Goal: Check status: Check status

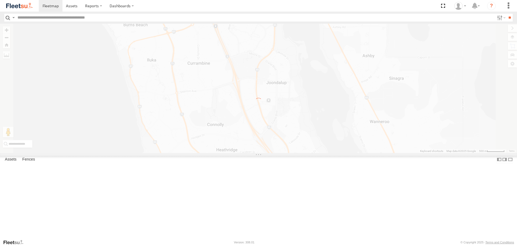
click at [26, 11] on link at bounding box center [19, 6] width 39 height 12
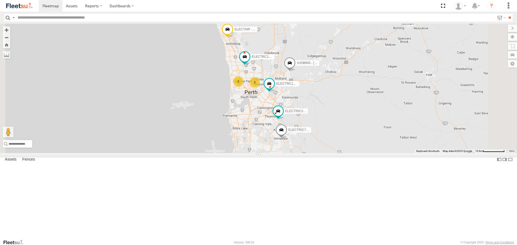
click at [0, 0] on span at bounding box center [0, 0] width 0 height 0
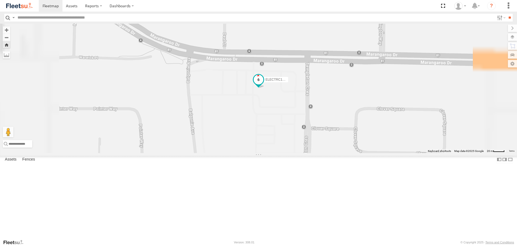
click at [263, 85] on span at bounding box center [259, 80] width 10 height 10
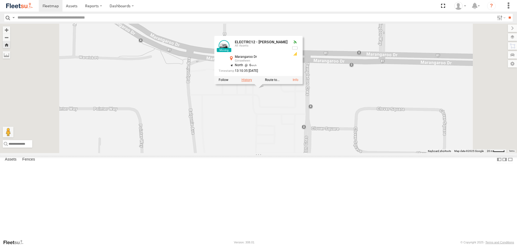
click at [252, 82] on label at bounding box center [246, 80] width 10 height 4
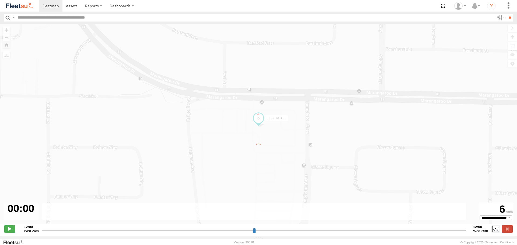
type input "**********"
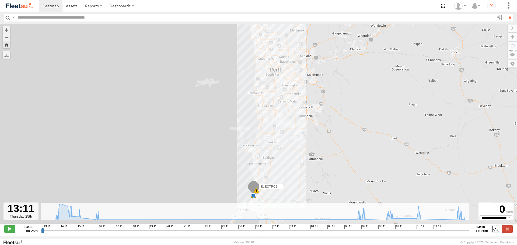
drag, startPoint x: 262, startPoint y: 92, endPoint x: 272, endPoint y: 167, distance: 76.3
click at [272, 167] on div "ELECTRC12 - Harry 13:13 Thu 13:47 Thu 13:49 Thu 13:49 Thu 13:53 Thu" at bounding box center [258, 127] width 517 height 206
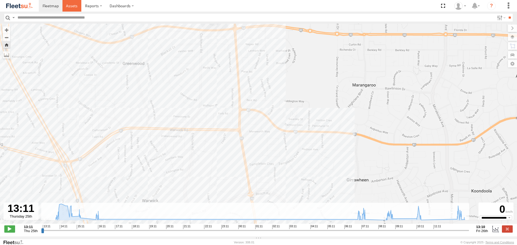
click at [66, 7] on link at bounding box center [71, 6] width 19 height 12
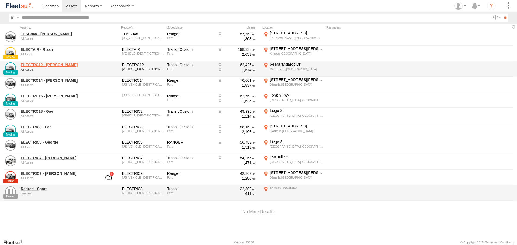
click at [52, 65] on link "ELECTRC12 - Harry" at bounding box center [58, 64] width 74 height 5
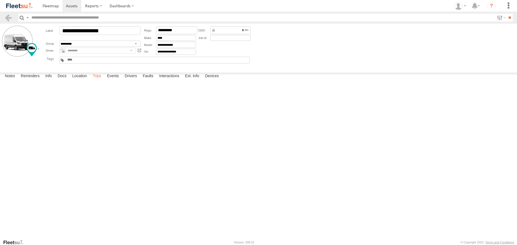
click at [96, 80] on label "Trips" at bounding box center [97, 77] width 14 height 8
click at [24, 9] on img at bounding box center [19, 5] width 28 height 7
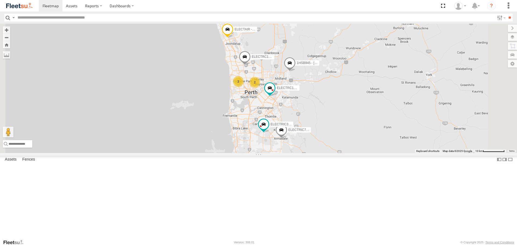
click at [31, 7] on img at bounding box center [19, 5] width 28 height 7
click at [21, 4] on img at bounding box center [19, 5] width 28 height 7
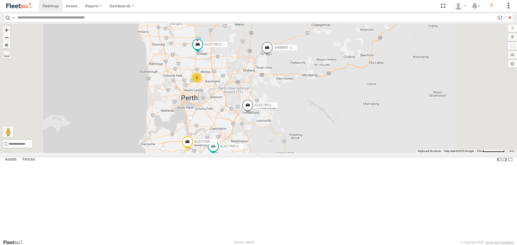
click at [218, 151] on span at bounding box center [213, 147] width 10 height 10
click at [30, 8] on img at bounding box center [19, 5] width 28 height 7
